Goal: Task Accomplishment & Management: Use online tool/utility

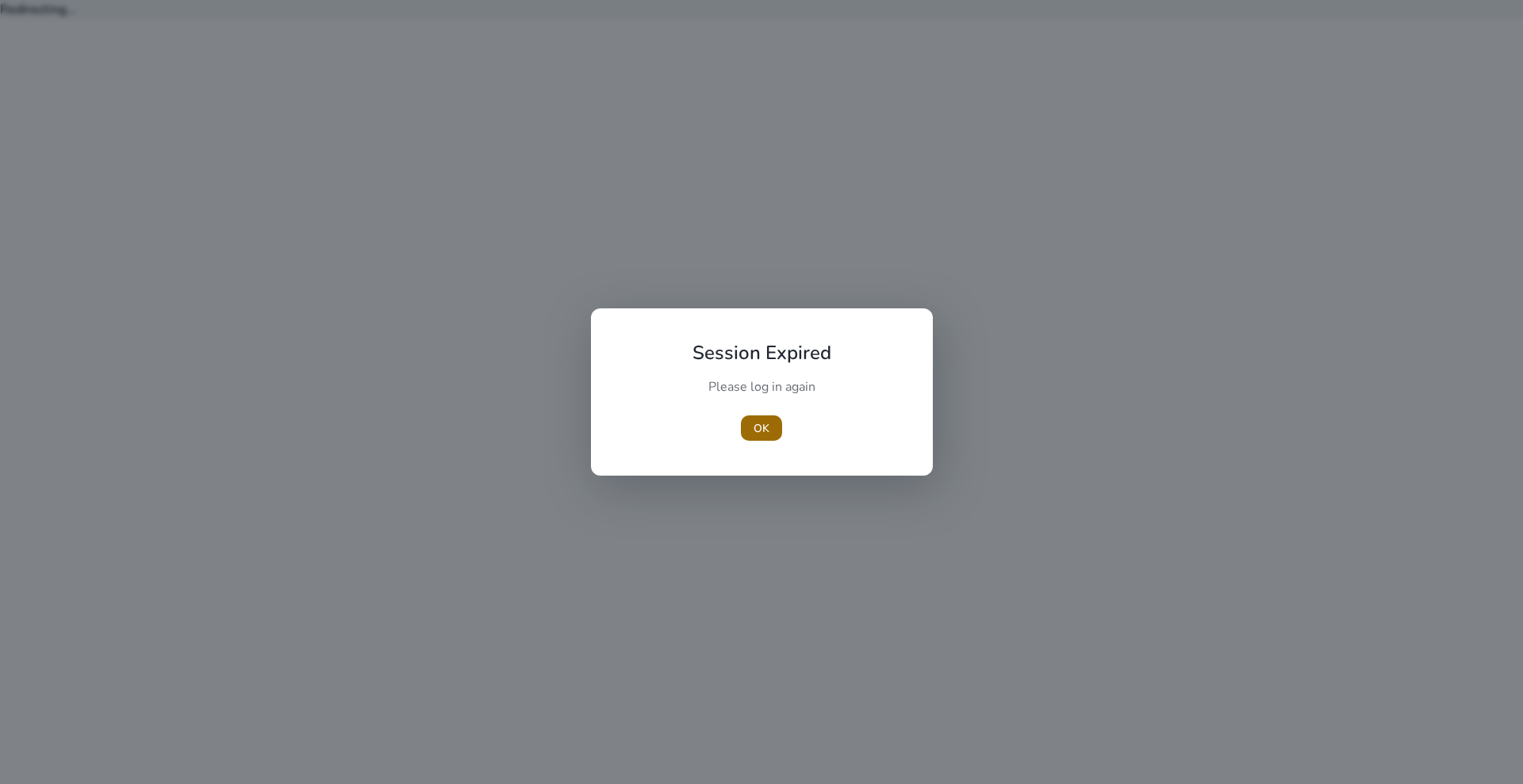
click at [741, 433] on span "button" at bounding box center [761, 428] width 41 height 38
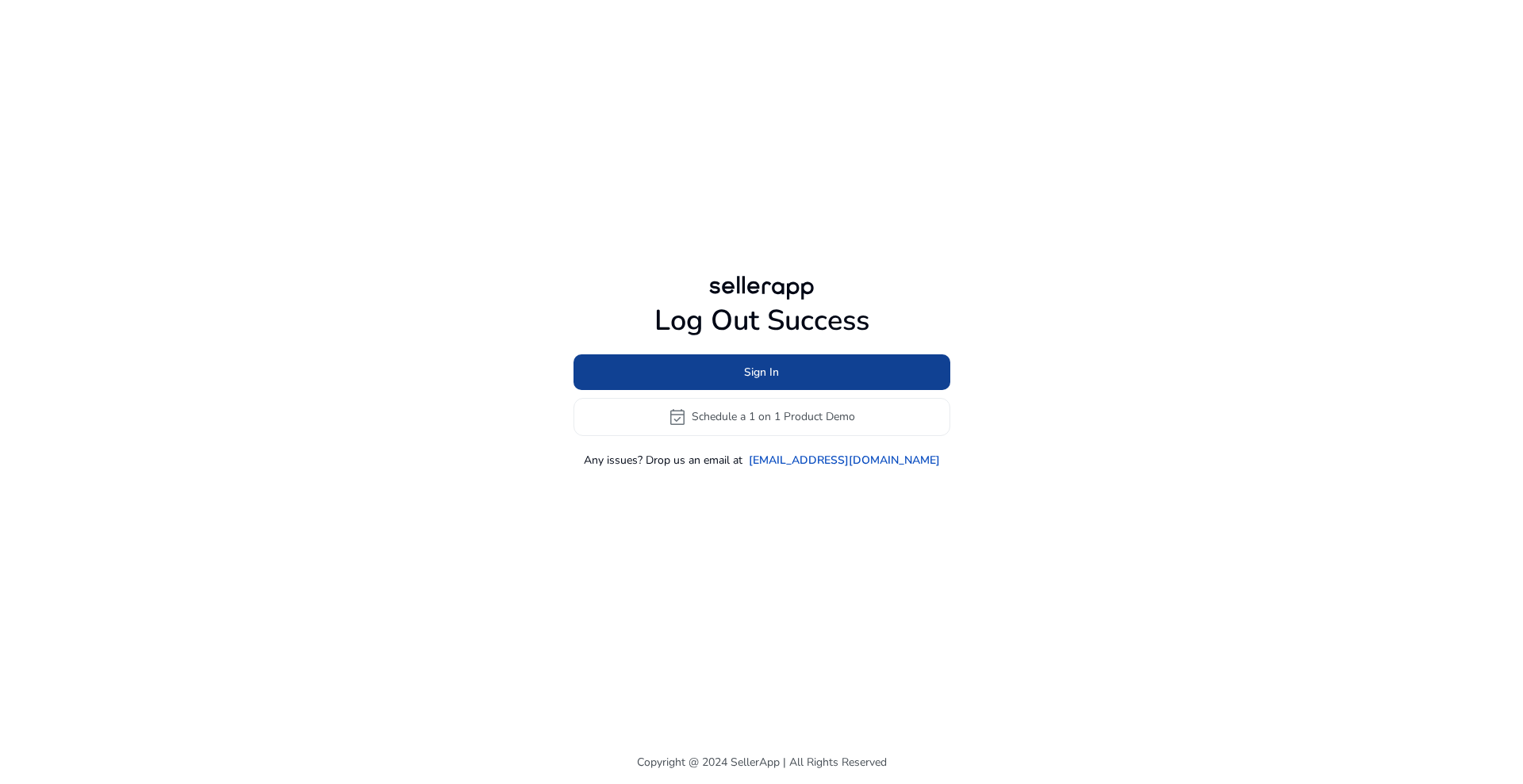
click at [632, 355] on span at bounding box center [762, 372] width 377 height 38
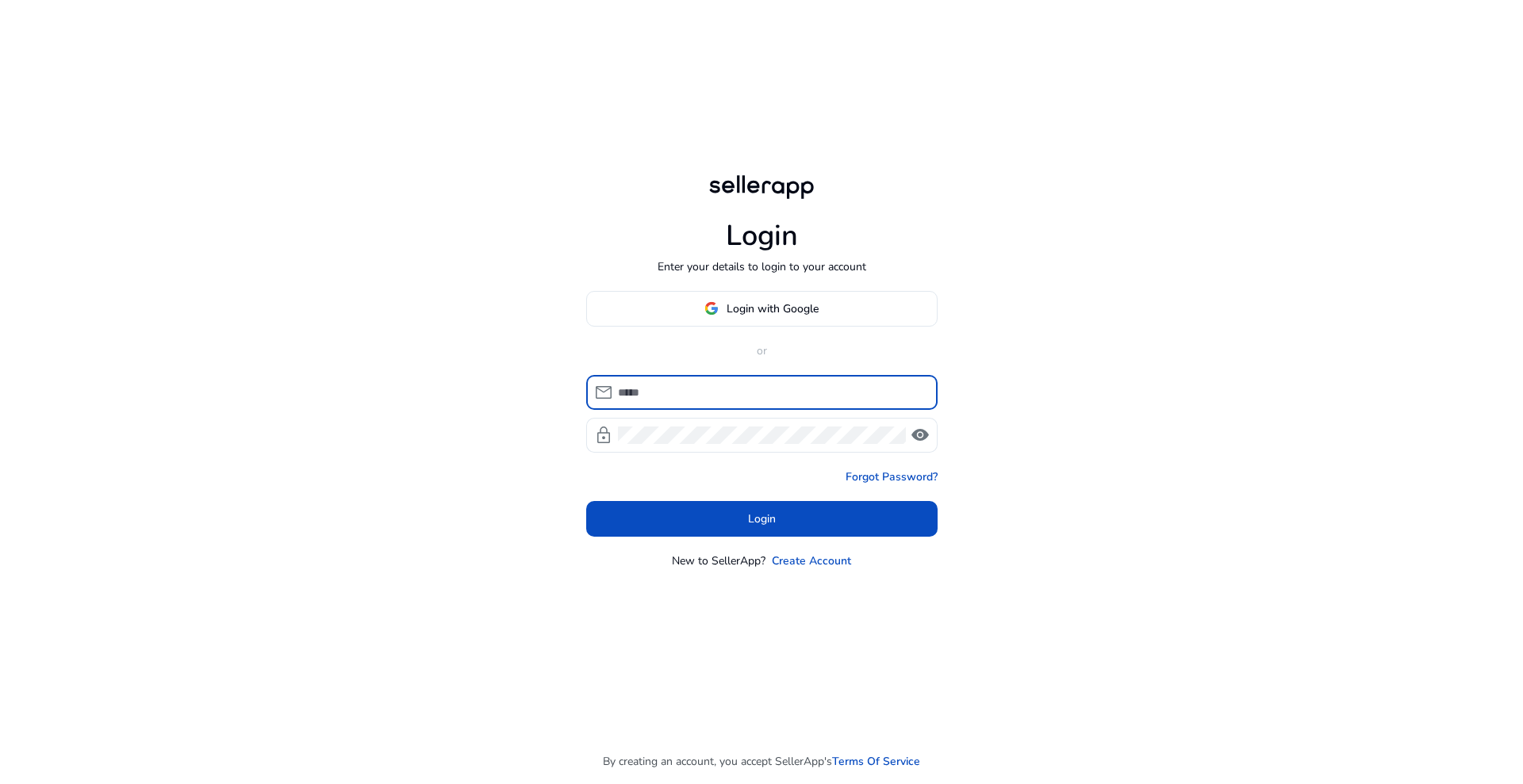
click at [667, 395] on input at bounding box center [771, 392] width 307 height 17
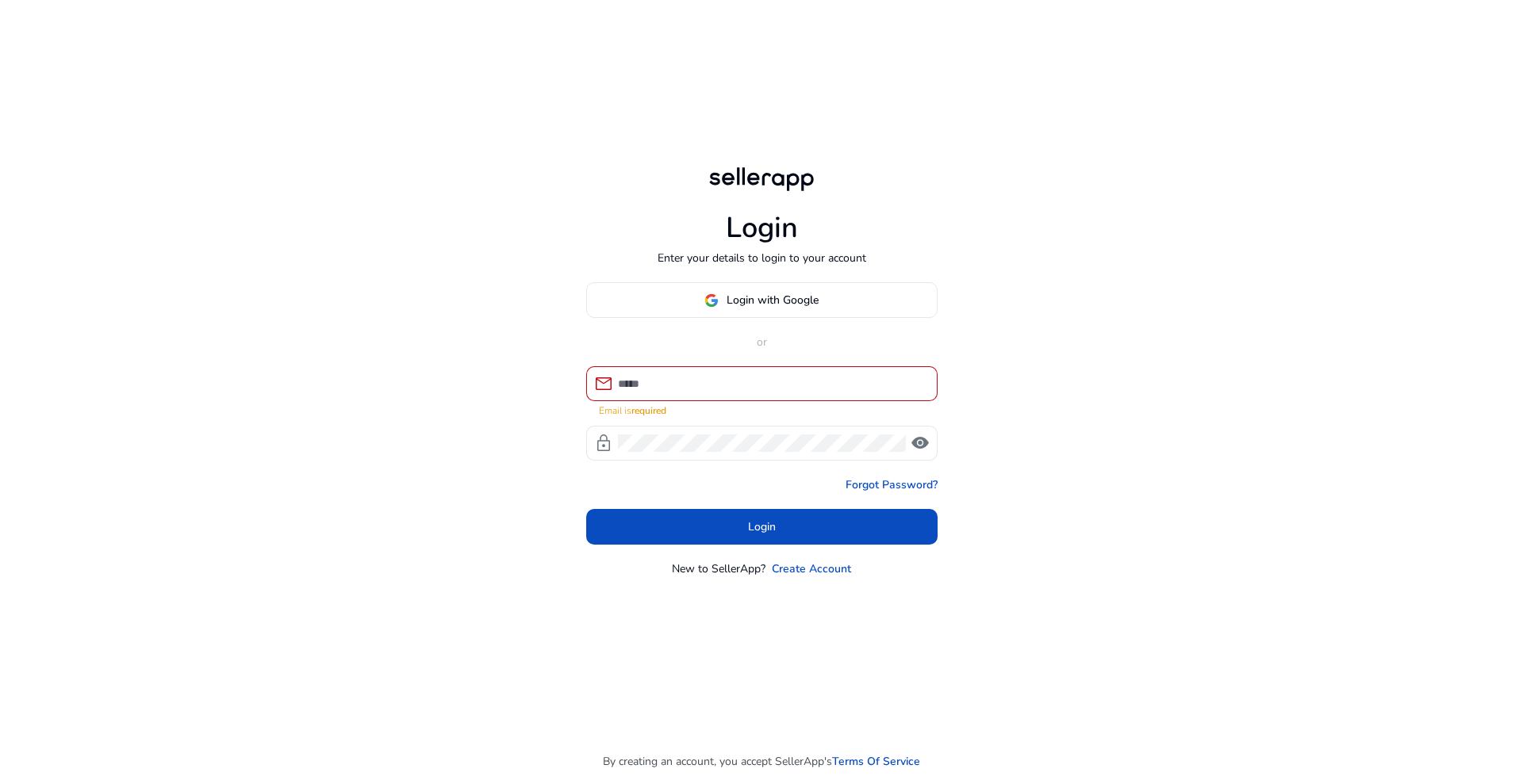
type input "**********"
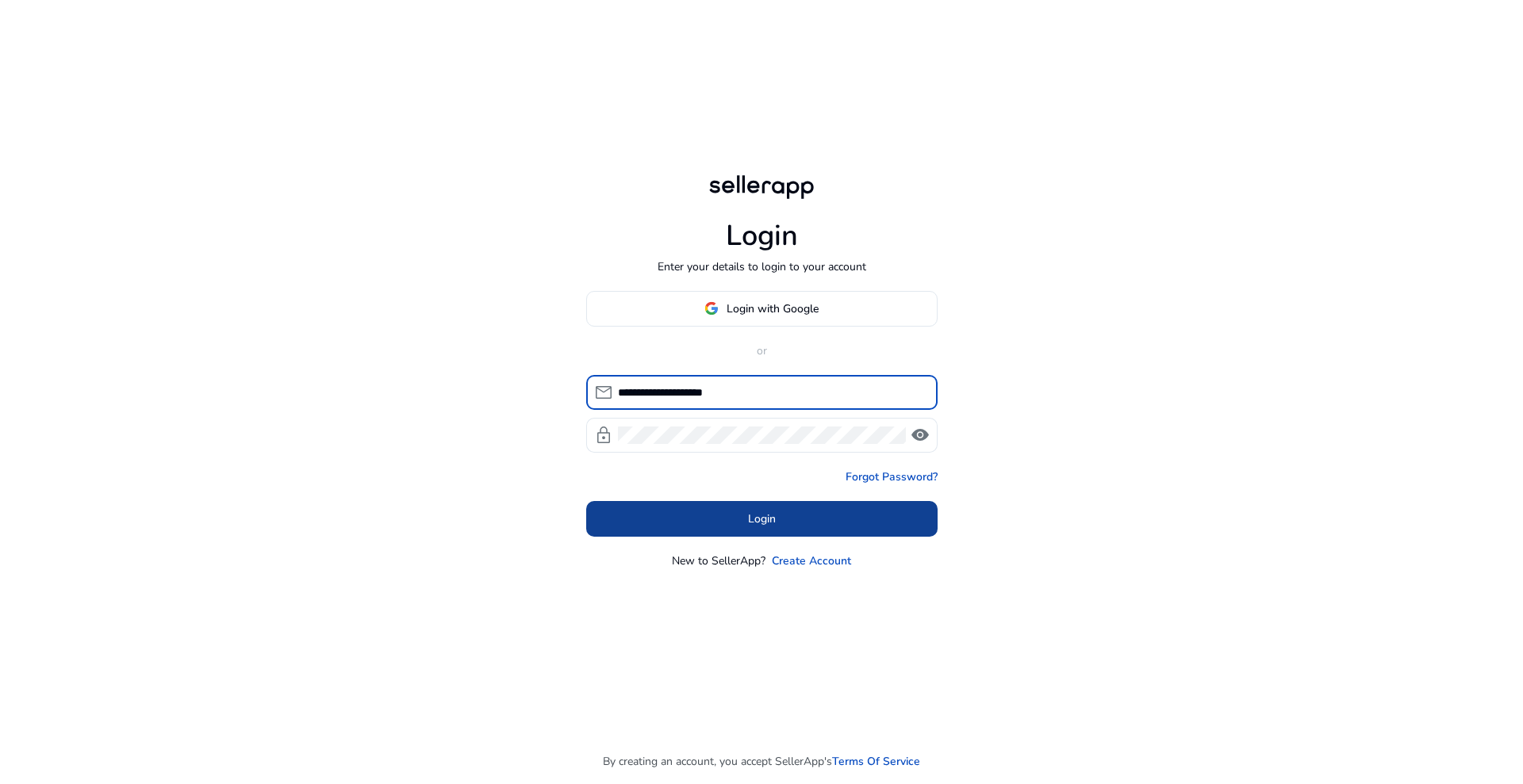
click at [746, 507] on span at bounding box center [761, 518] width 352 height 38
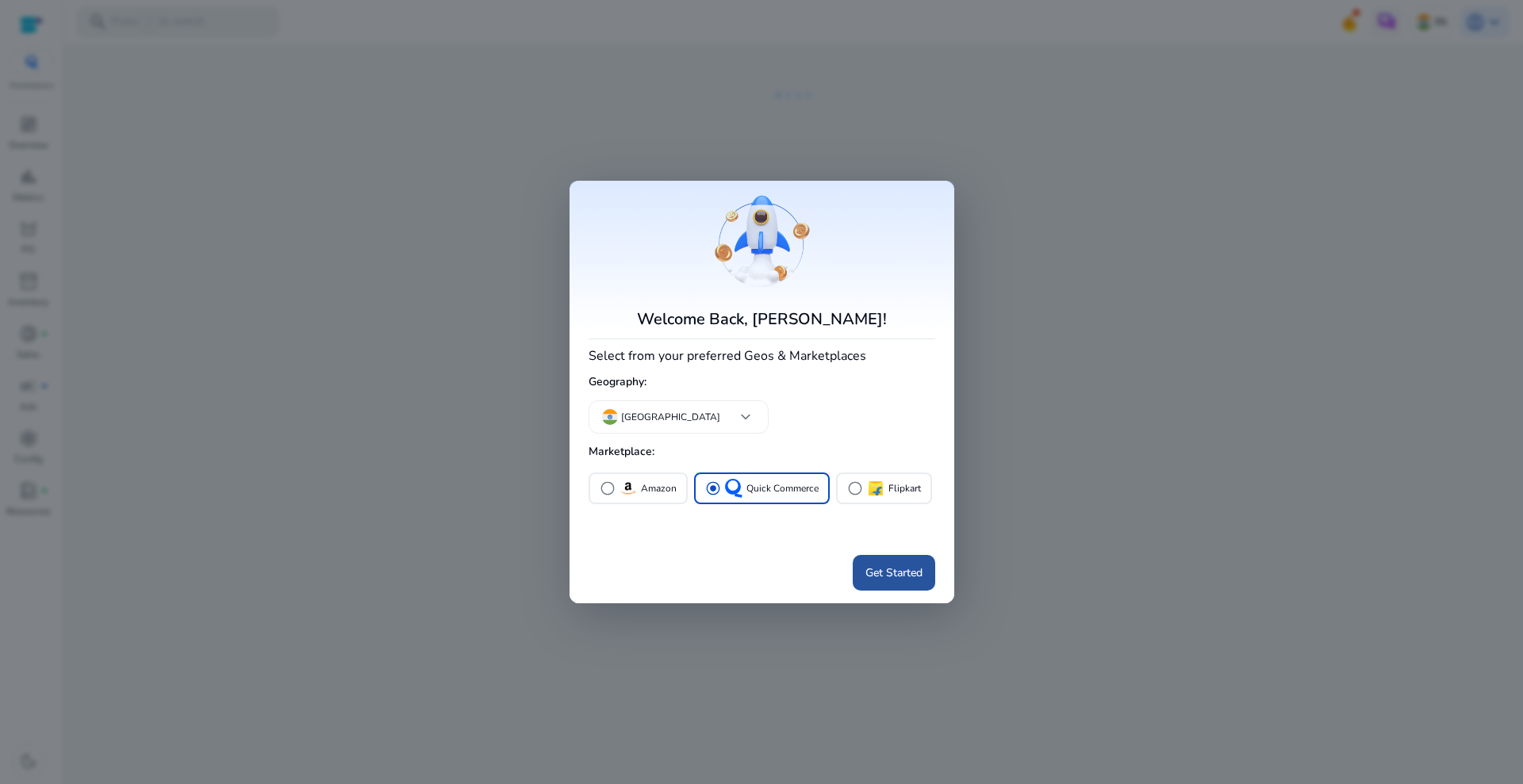
click at [888, 565] on span "Get Started" at bounding box center [894, 572] width 57 height 16
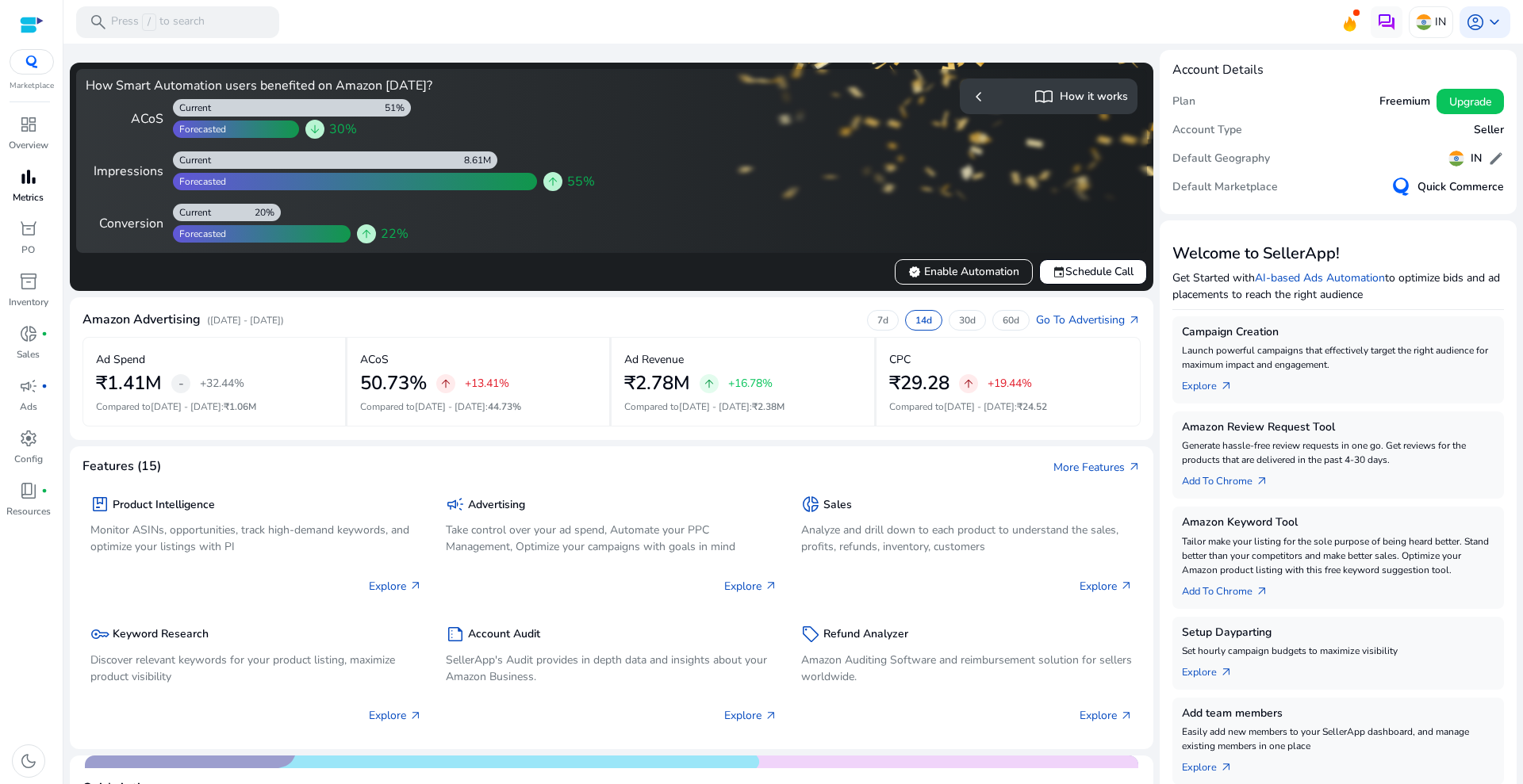
click at [37, 185] on span "bar_chart" at bounding box center [29, 177] width 19 height 19
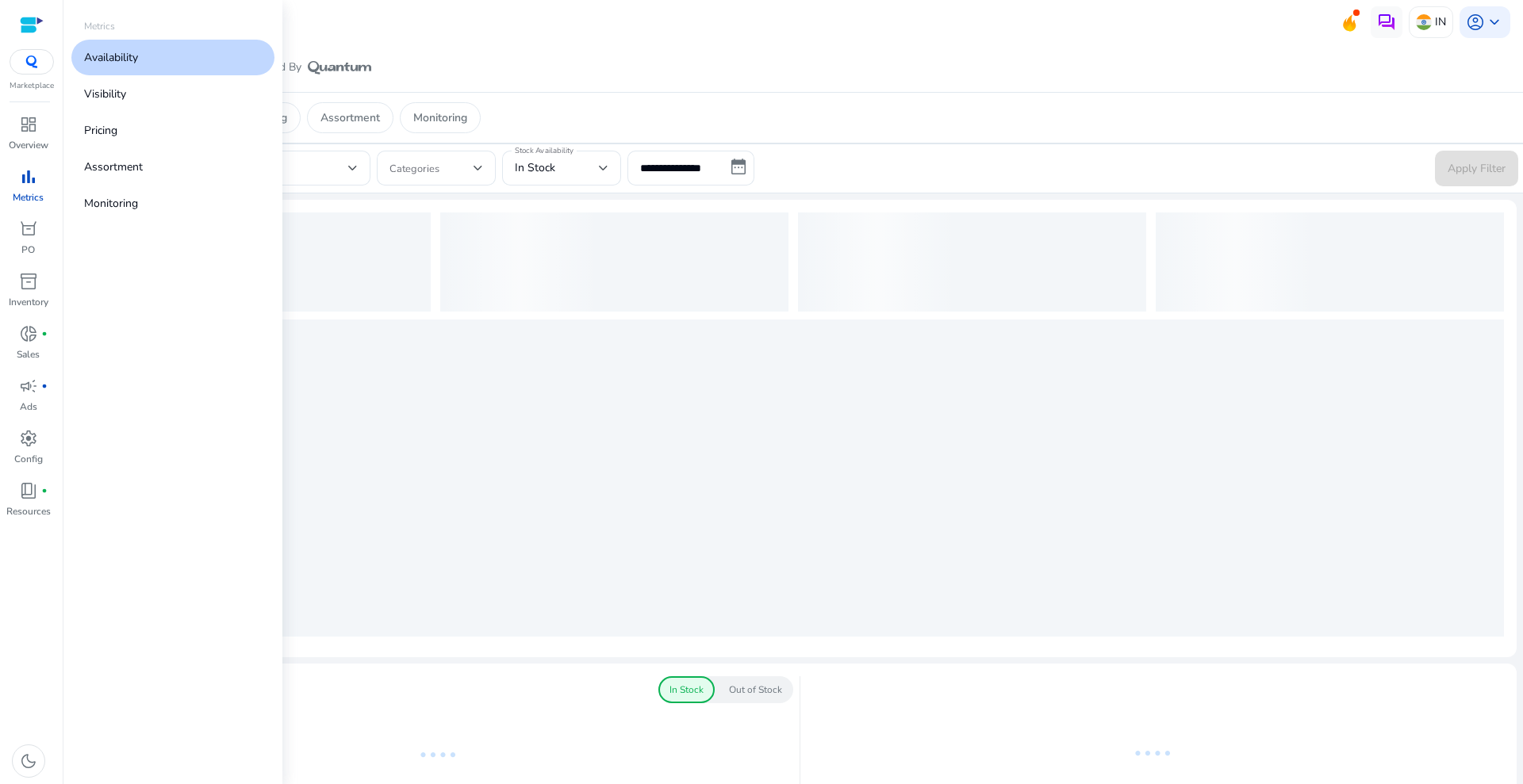
click at [153, 56] on link "Availability" at bounding box center [173, 57] width 203 height 35
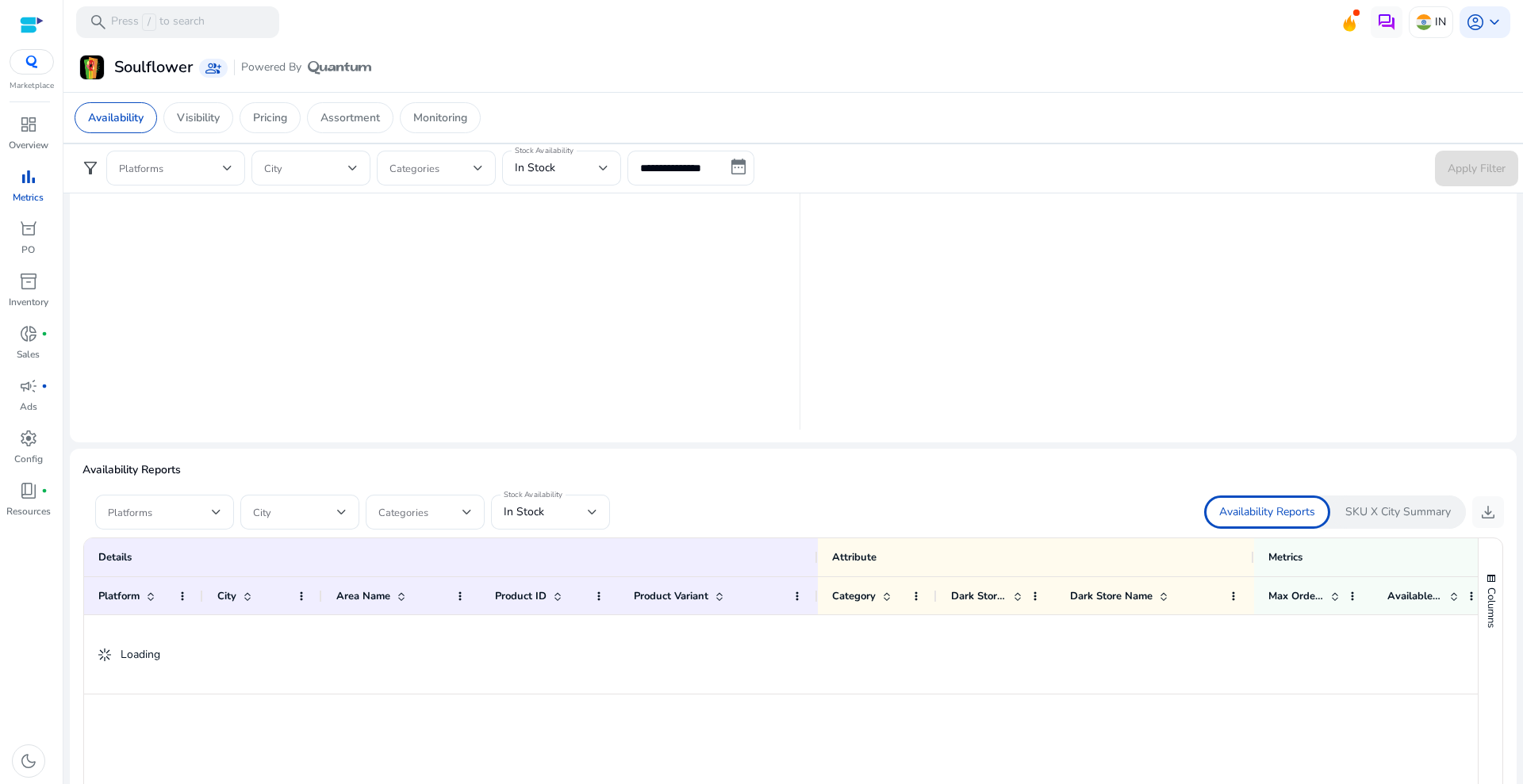
scroll to position [927, 0]
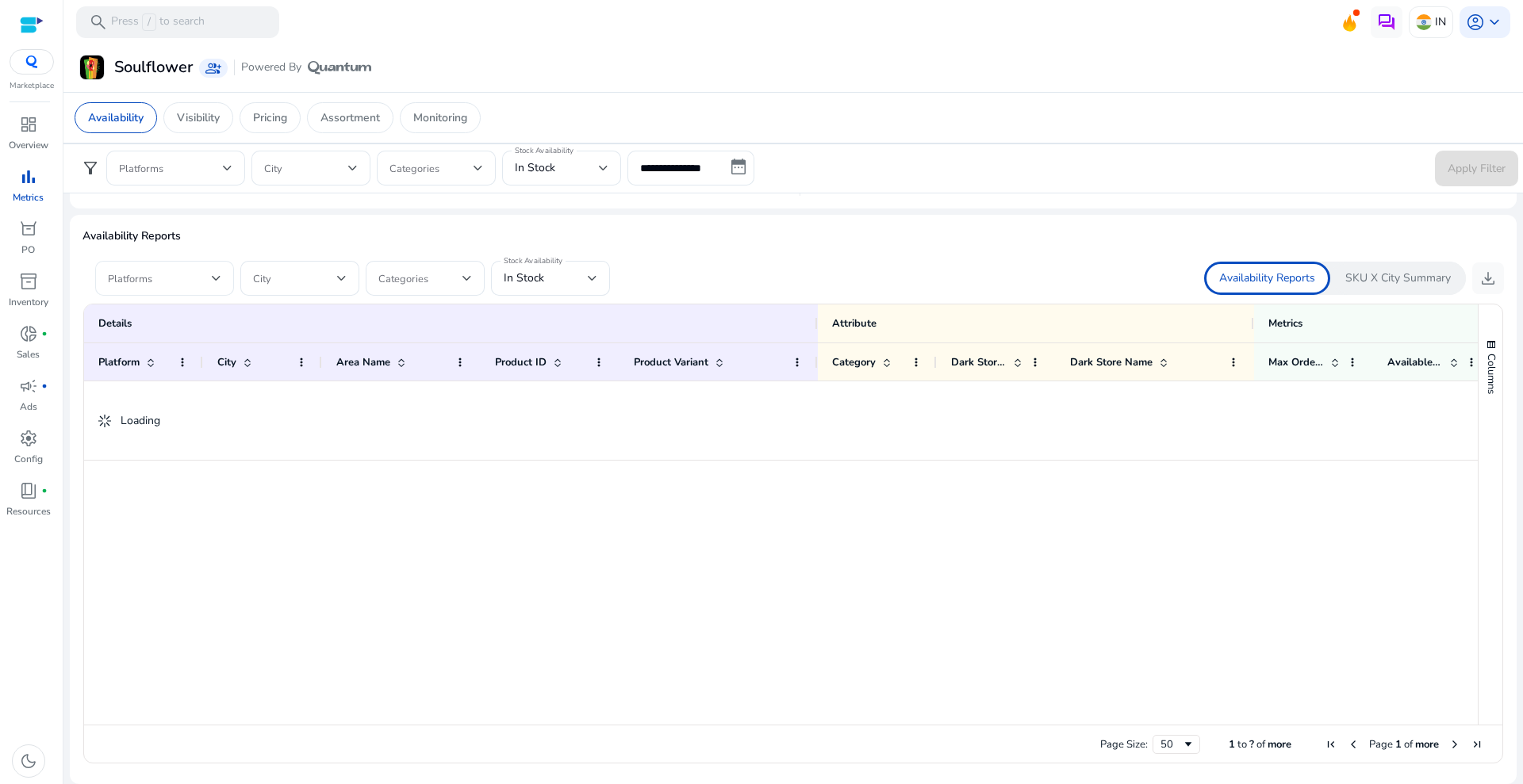
click at [191, 274] on span at bounding box center [160, 278] width 104 height 17
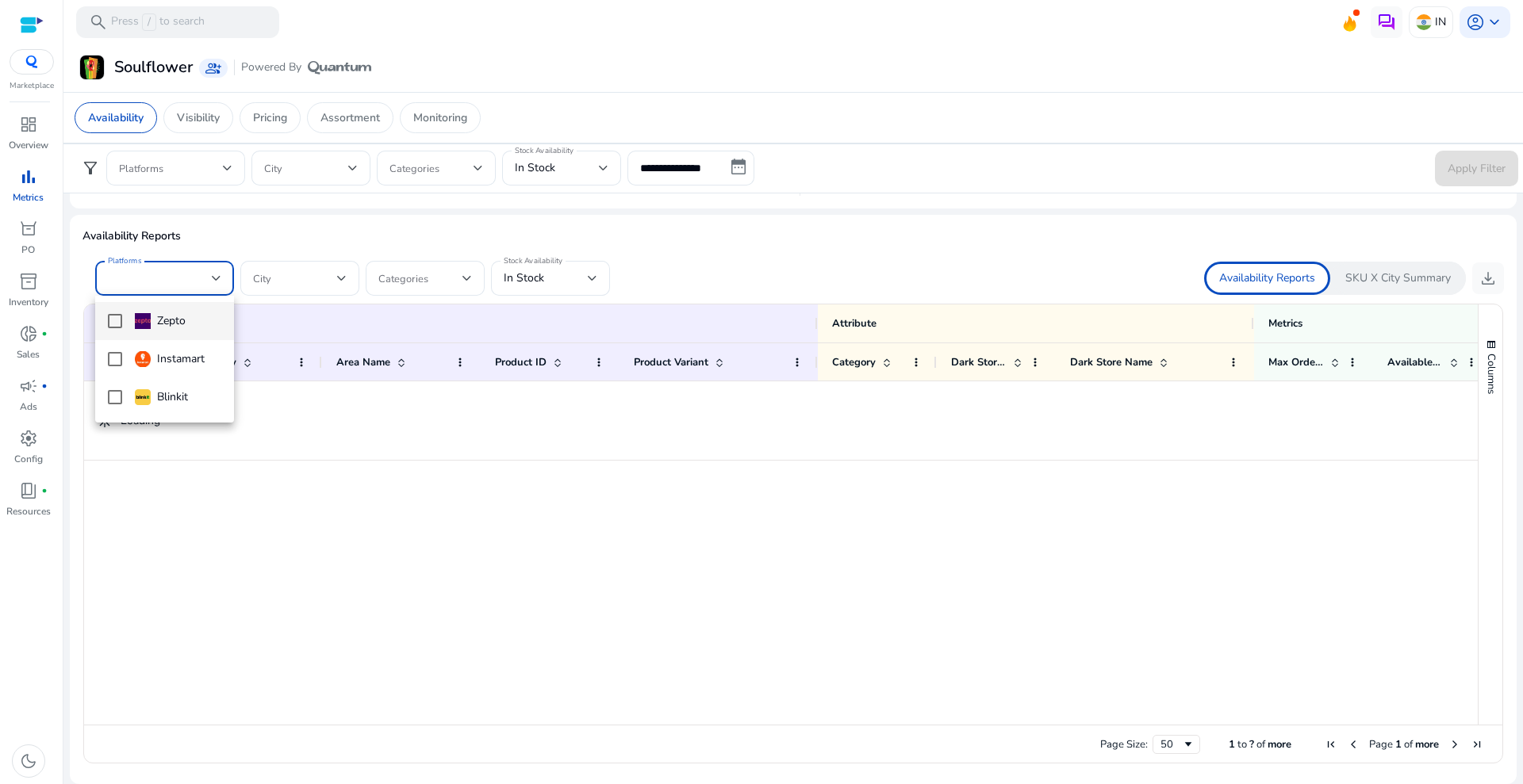
click at [161, 319] on div "Zepto" at bounding box center [160, 321] width 51 height 17
click at [562, 282] on div at bounding box center [761, 392] width 1523 height 784
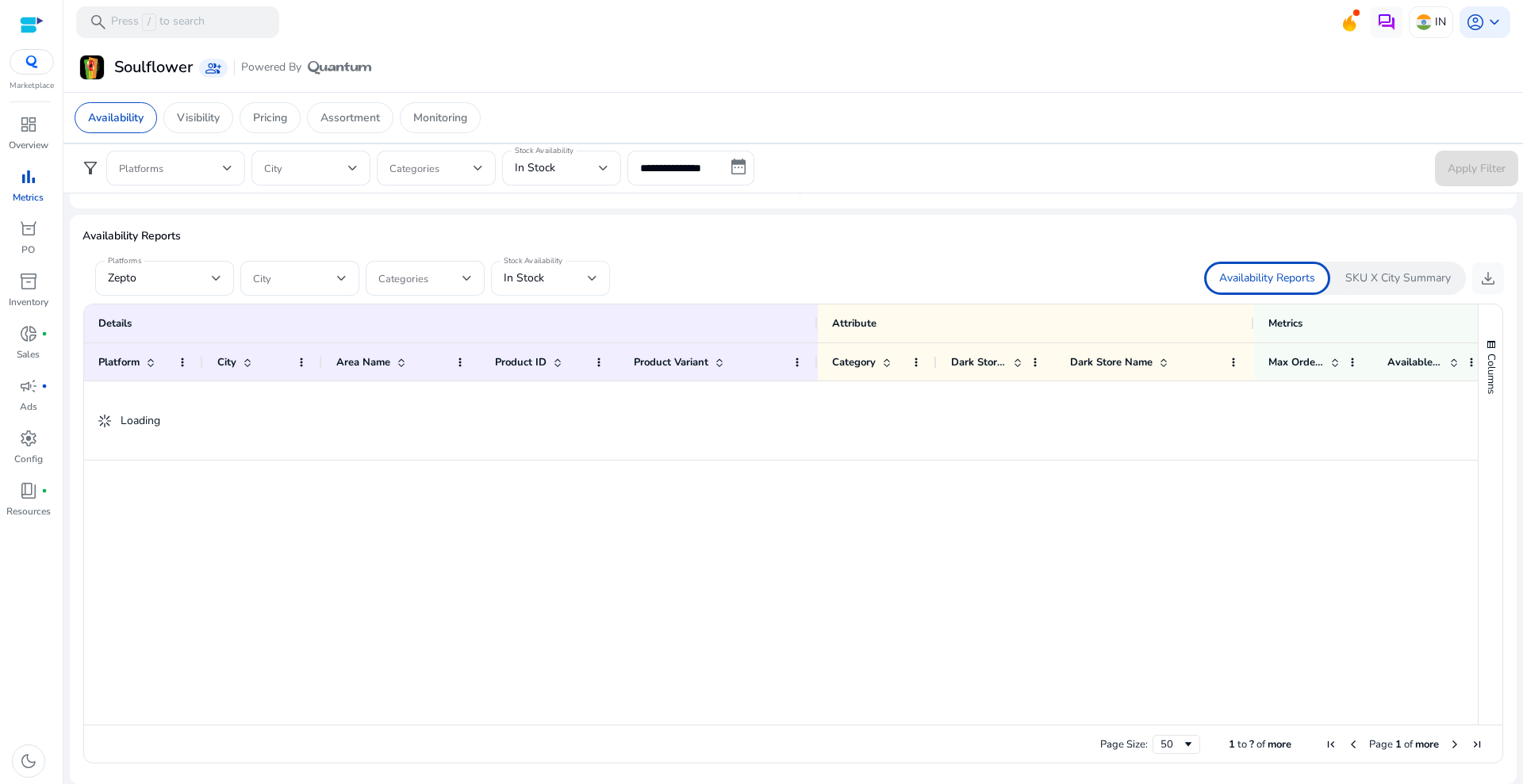
click at [587, 278] on div "In Stock" at bounding box center [545, 278] width 84 height 17
click at [566, 360] on span "In Stock" at bounding box center [536, 359] width 67 height 17
click at [743, 249] on div at bounding box center [792, 254] width 1421 height 13
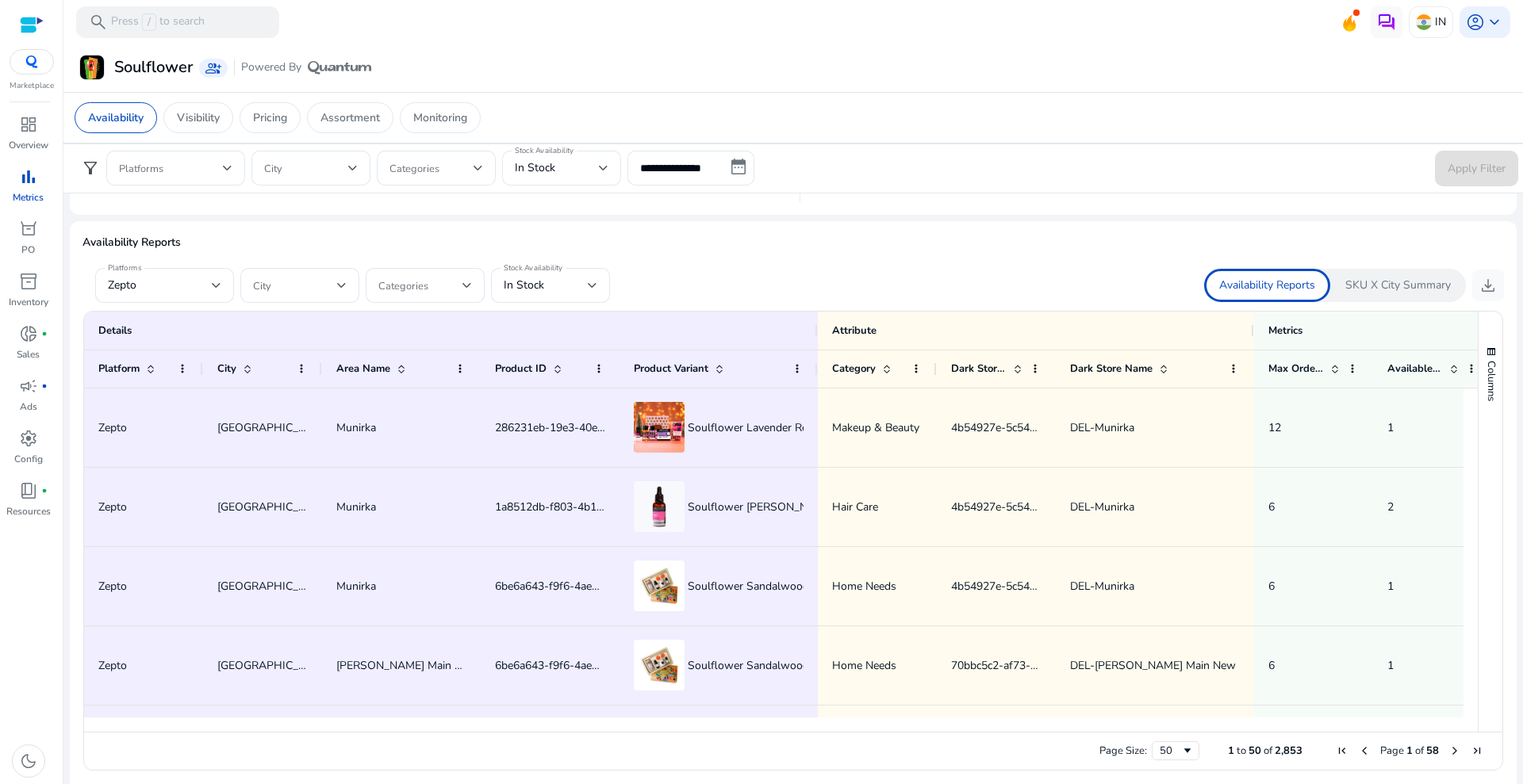
scroll to position [0, 0]
click at [1483, 284] on span "download" at bounding box center [1488, 285] width 19 height 19
